Goal: Task Accomplishment & Management: Use online tool/utility

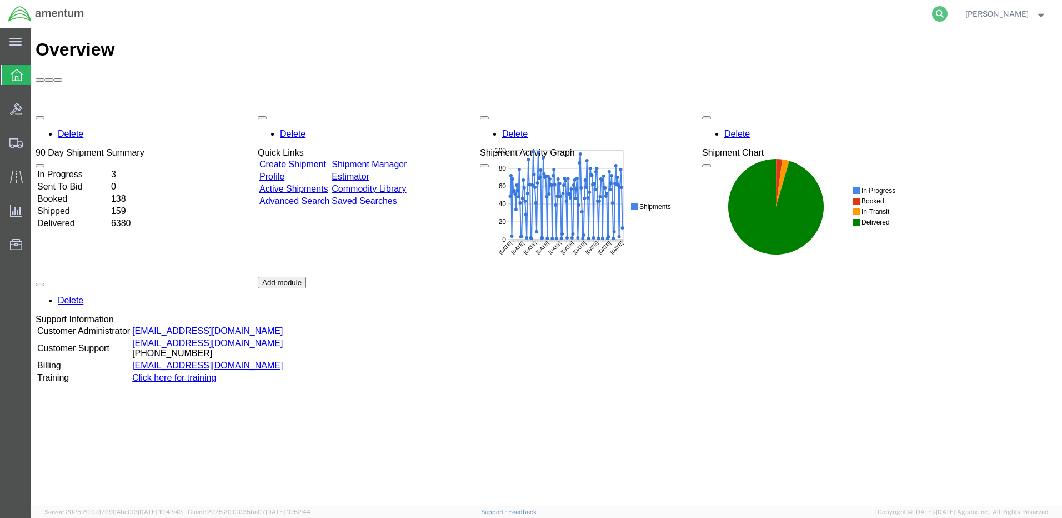
click at [948, 14] on icon at bounding box center [940, 14] width 16 height 16
paste input "DCO-25276-169073"
type input "DCO-25276-169073"
click at [948, 13] on icon at bounding box center [940, 14] width 16 height 16
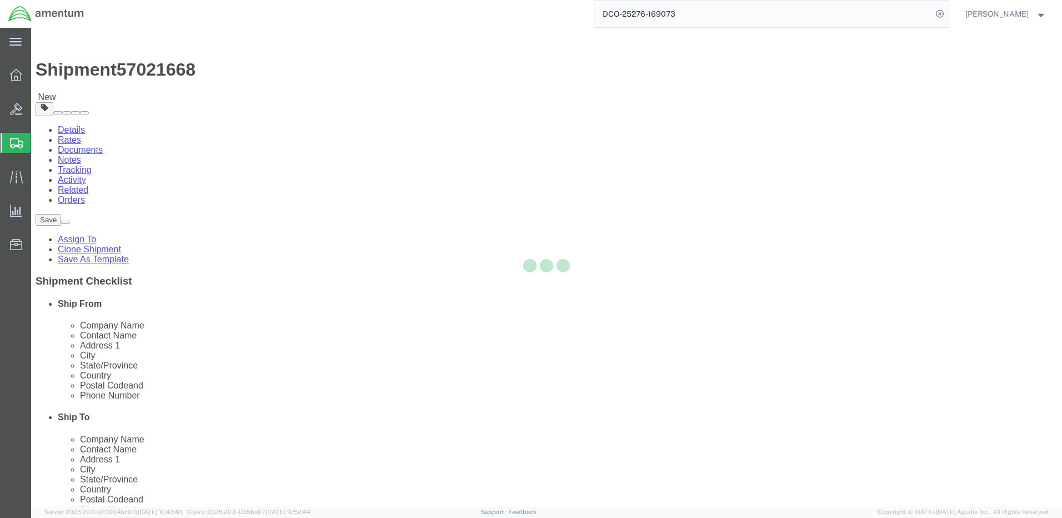
select select "42684"
select select "42668"
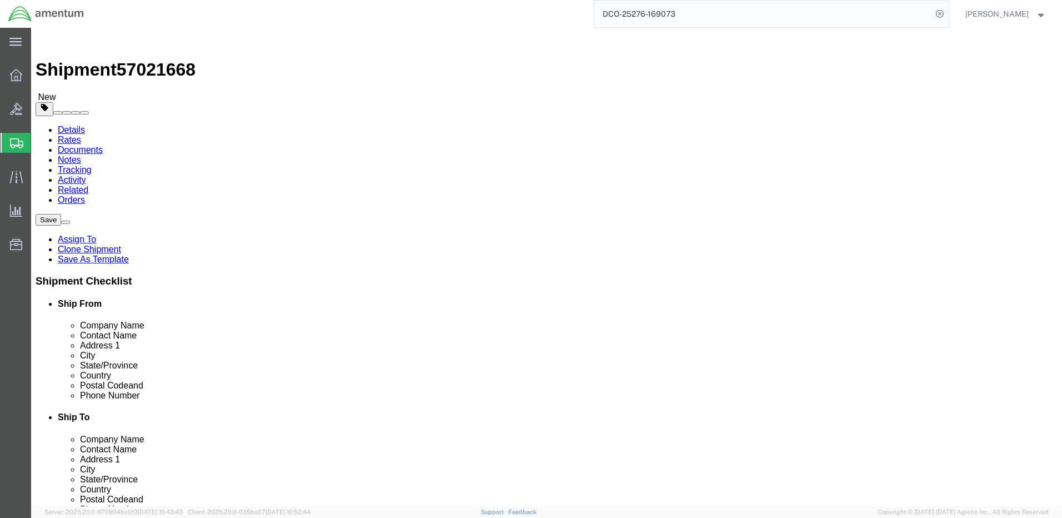
click button "Rate Shipment"
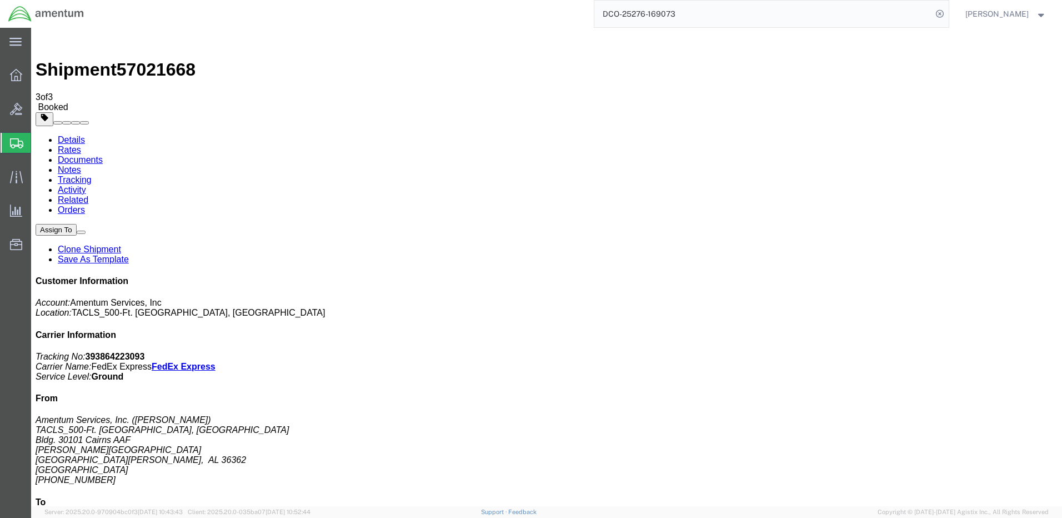
click at [67, 135] on link "Details" at bounding box center [71, 139] width 27 height 9
click link "Schedule pickup request"
click at [1043, 20] on button "[PERSON_NAME]" at bounding box center [1006, 13] width 82 height 13
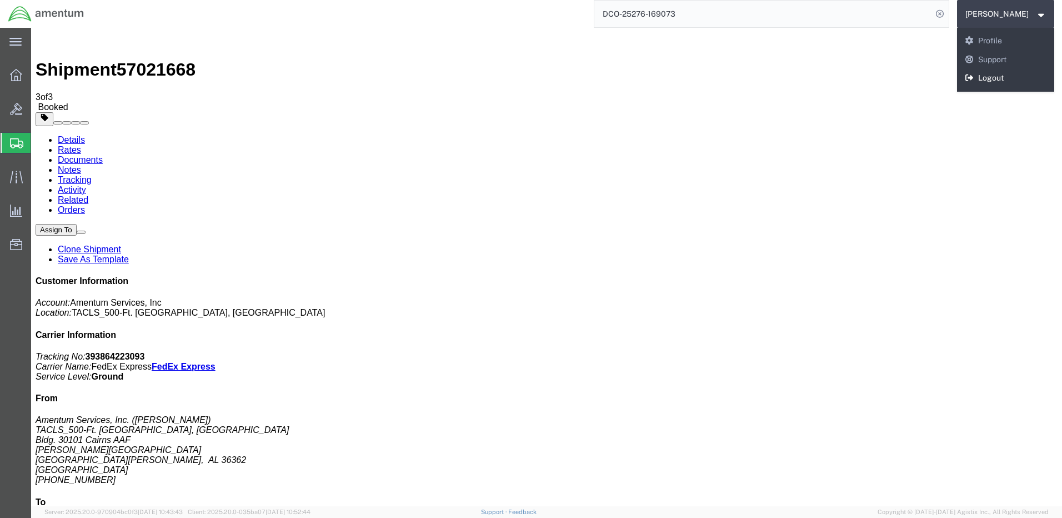
click at [1015, 74] on link "Logout" at bounding box center [1006, 78] width 98 height 19
